Goal: Navigation & Orientation: Find specific page/section

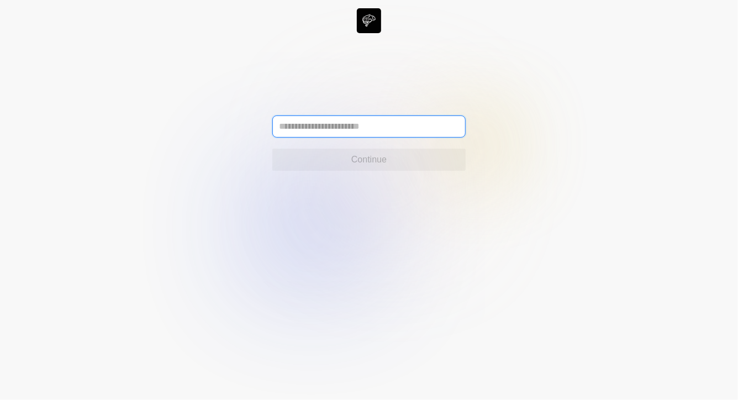
click at [393, 122] on input "text" at bounding box center [368, 126] width 193 height 22
click at [389, 129] on input "text" at bounding box center [368, 126] width 193 height 22
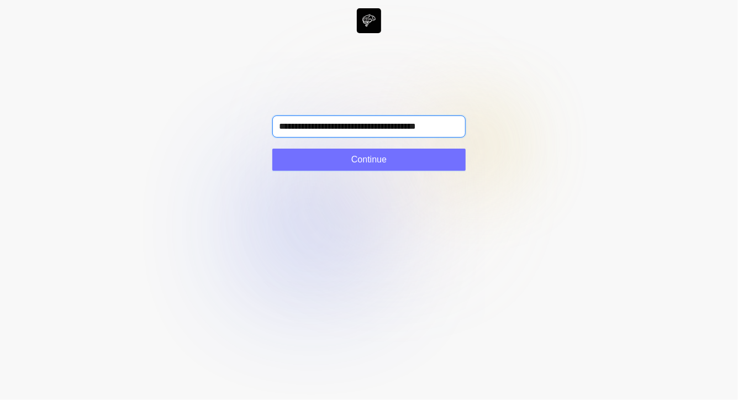
type input "**********"
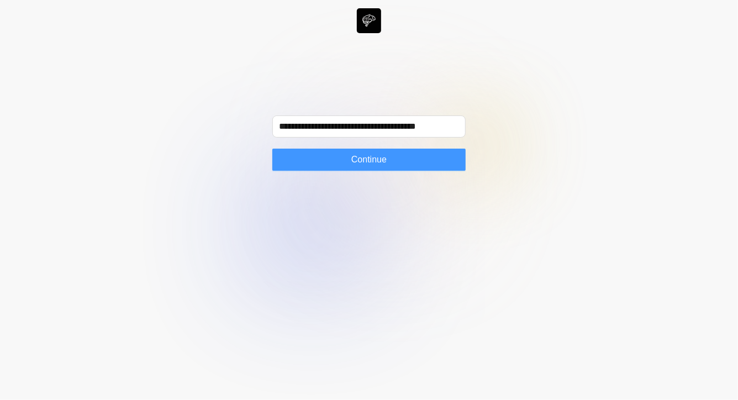
click at [372, 162] on span "Continue" at bounding box center [368, 159] width 35 height 13
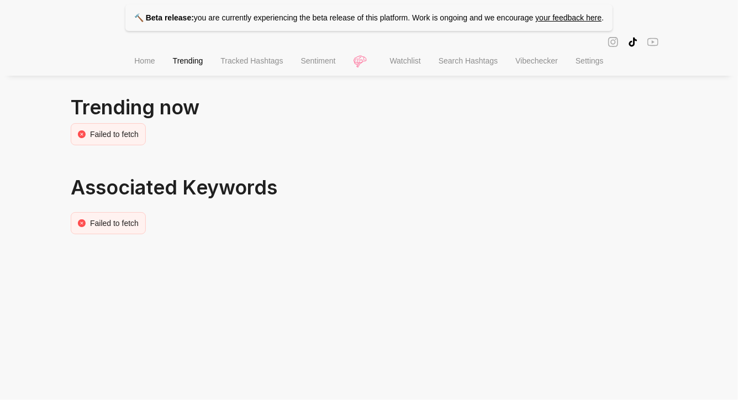
click at [142, 69] on li "Home" at bounding box center [144, 62] width 38 height 28
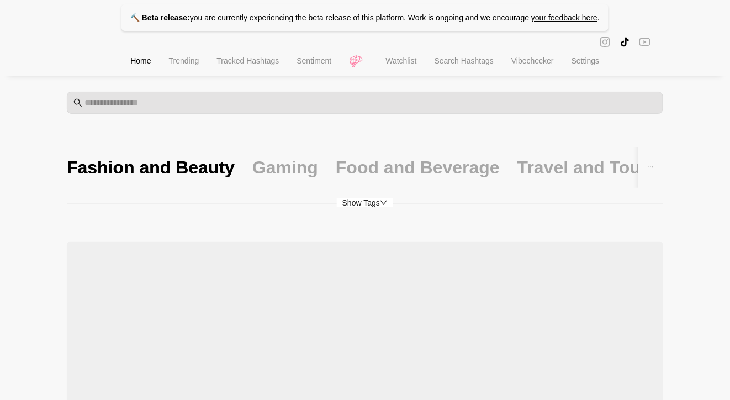
click at [351, 206] on span "Show Tags" at bounding box center [365, 202] width 56 height 9
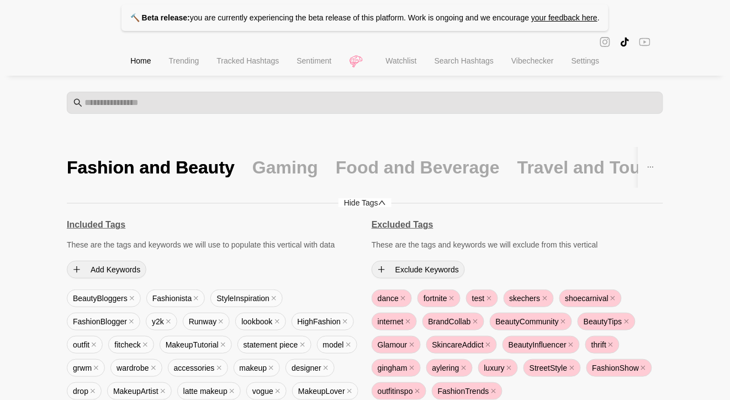
click at [351, 206] on span "Hide Tags" at bounding box center [365, 202] width 53 height 9
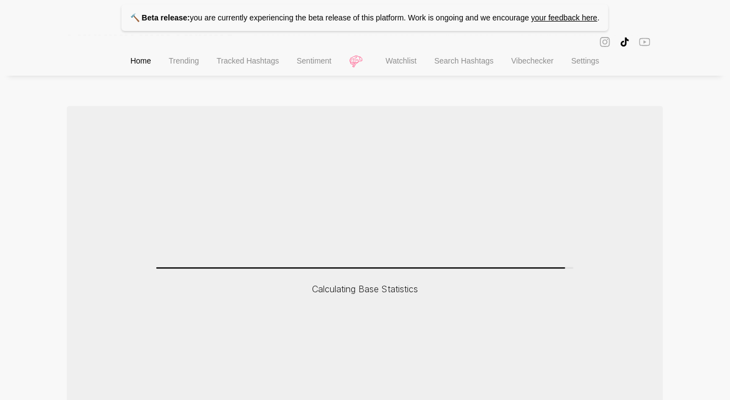
scroll to position [81, 0]
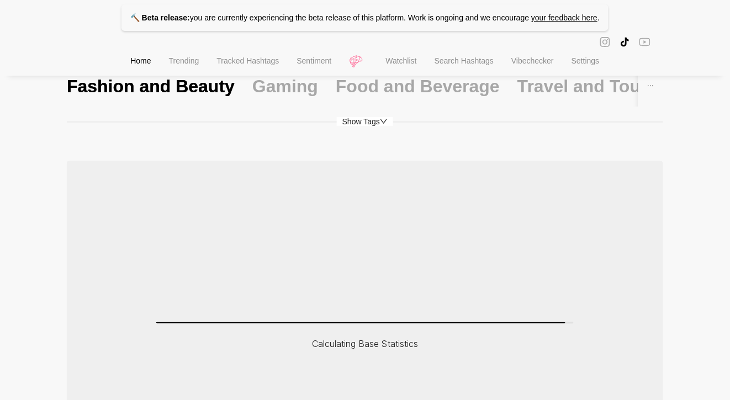
click at [365, 121] on span "Show Tags" at bounding box center [365, 121] width 56 height 9
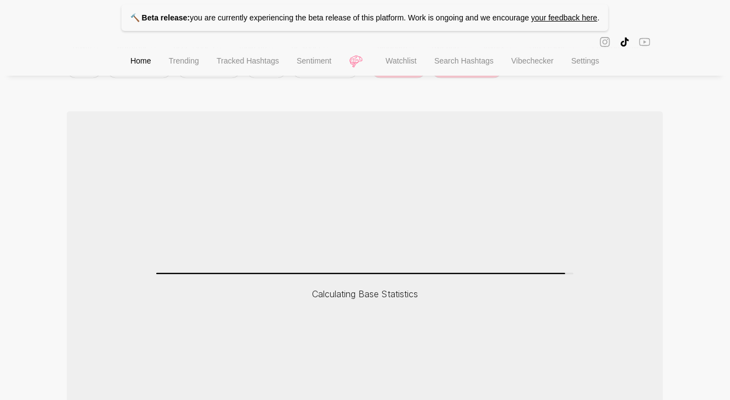
scroll to position [422, 0]
